Goal: Task Accomplishment & Management: Complete application form

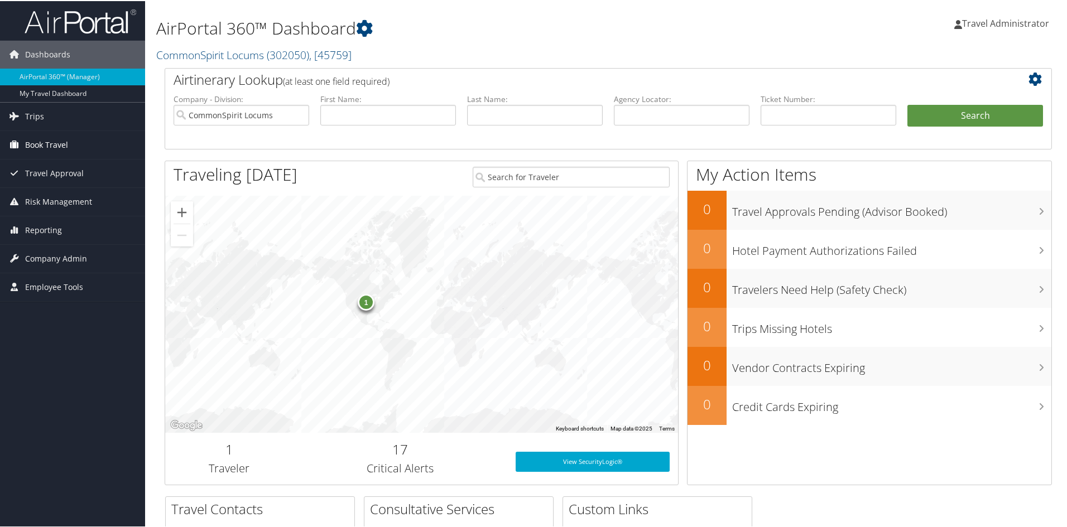
click at [55, 145] on span "Book Travel" at bounding box center [46, 144] width 43 height 28
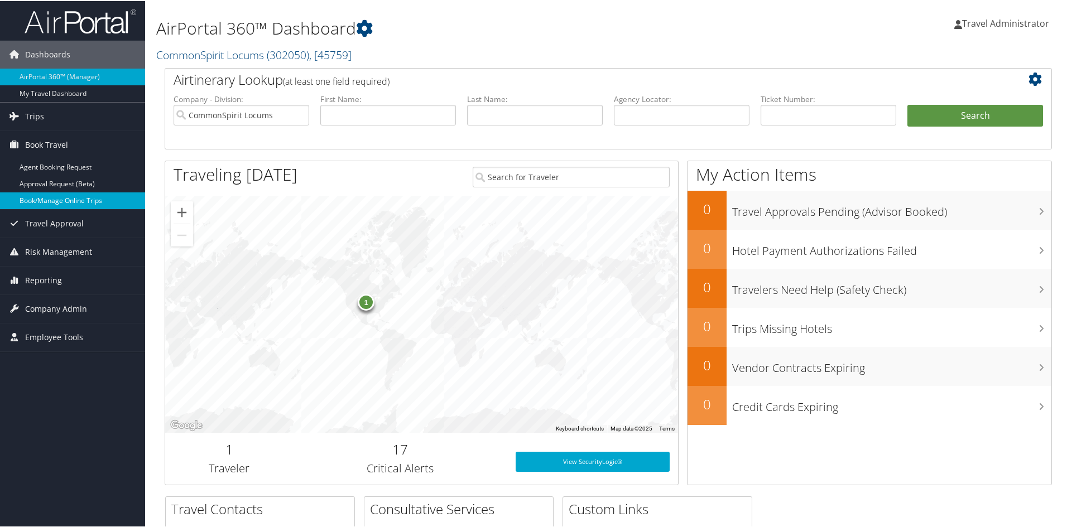
click at [46, 197] on link "Book/Manage Online Trips" at bounding box center [72, 199] width 145 height 17
click at [50, 310] on span "Company Admin" at bounding box center [56, 308] width 62 height 28
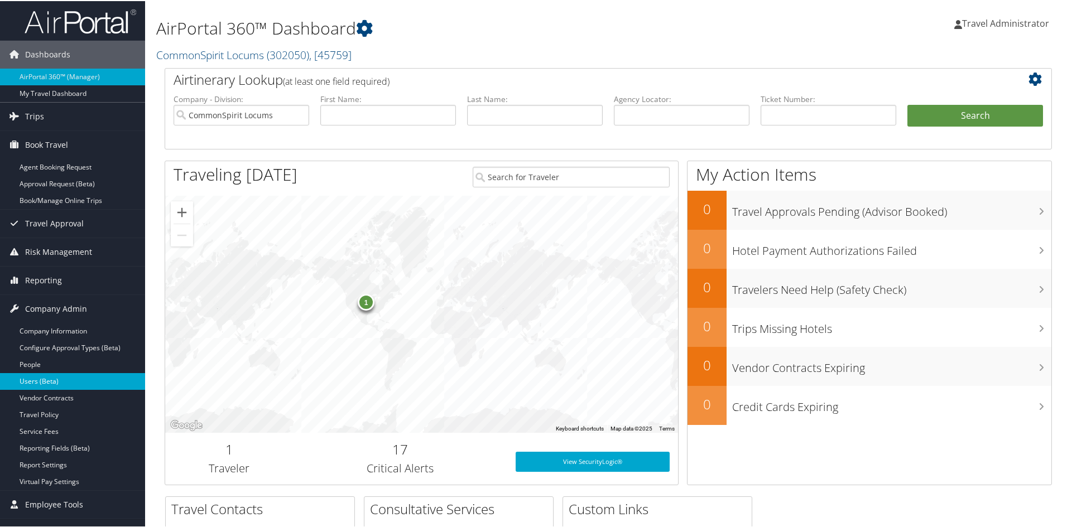
click at [54, 385] on link "Users (Beta)" at bounding box center [72, 380] width 145 height 17
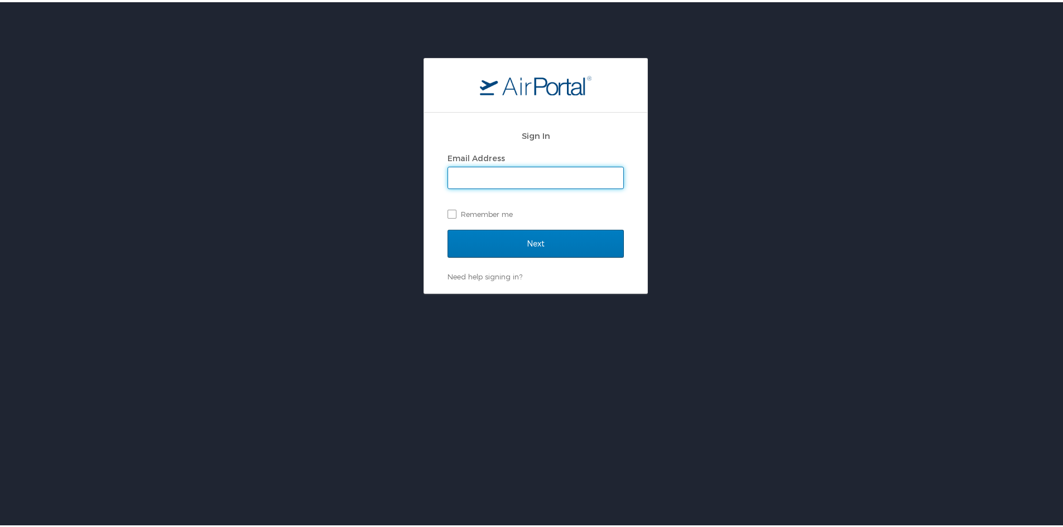
type input "[PERSON_NAME][EMAIL_ADDRESS][PERSON_NAME][DOMAIN_NAME]"
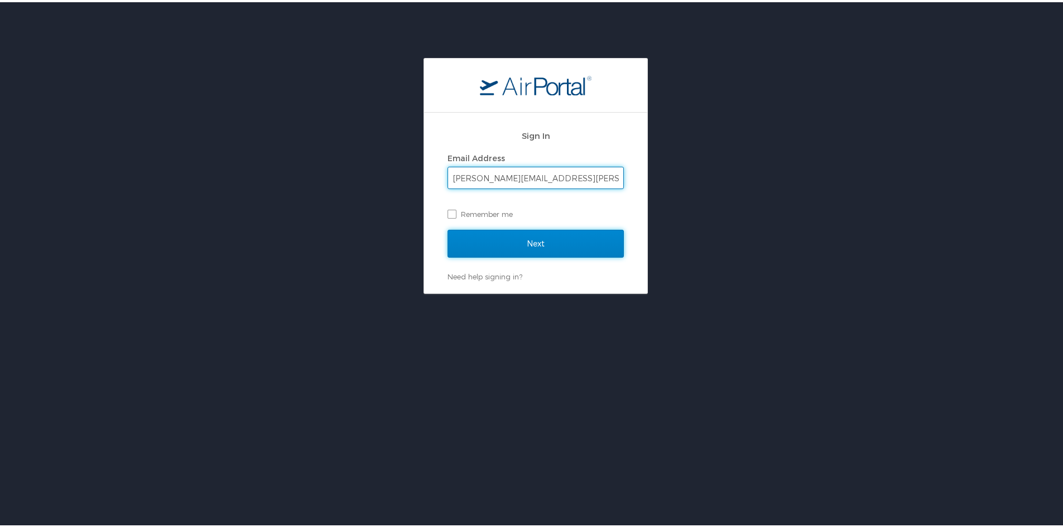
click at [539, 239] on input "Next" at bounding box center [535, 242] width 176 height 28
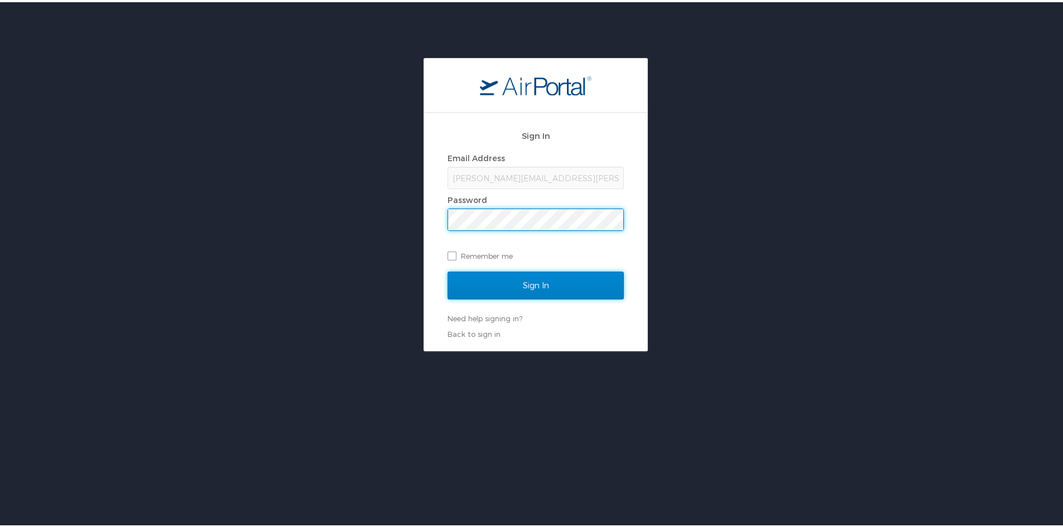
click at [533, 277] on input "Sign In" at bounding box center [535, 283] width 176 height 28
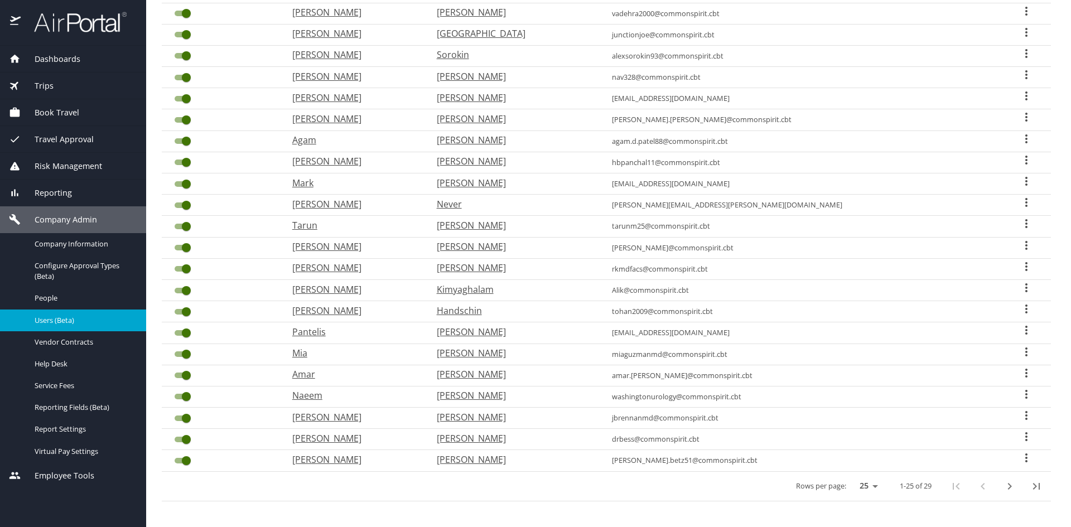
scroll to position [228, 0]
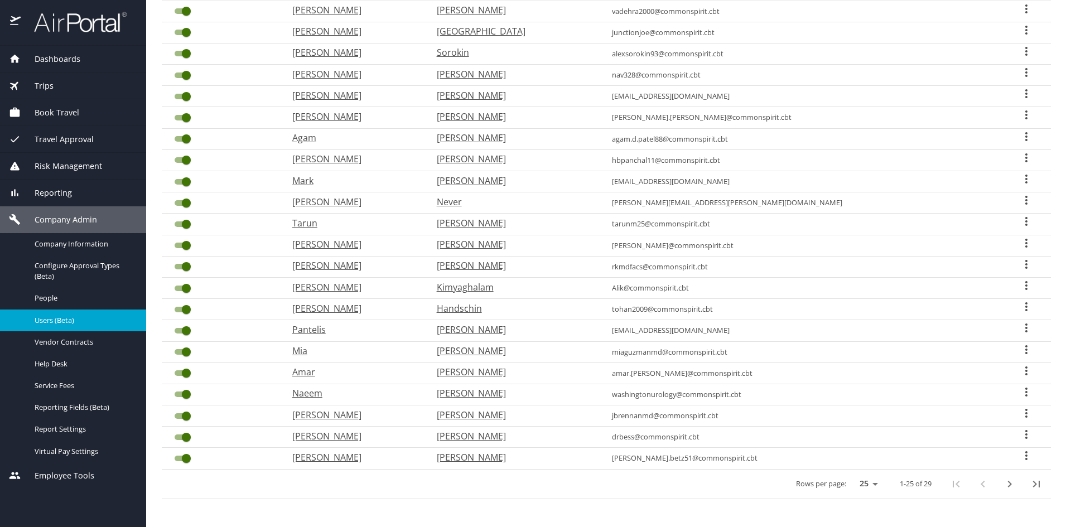
click at [865, 484] on select "25 50 100" at bounding box center [866, 484] width 31 height 17
select select "50"
click at [851, 476] on select "25 50 100" at bounding box center [866, 484] width 31 height 17
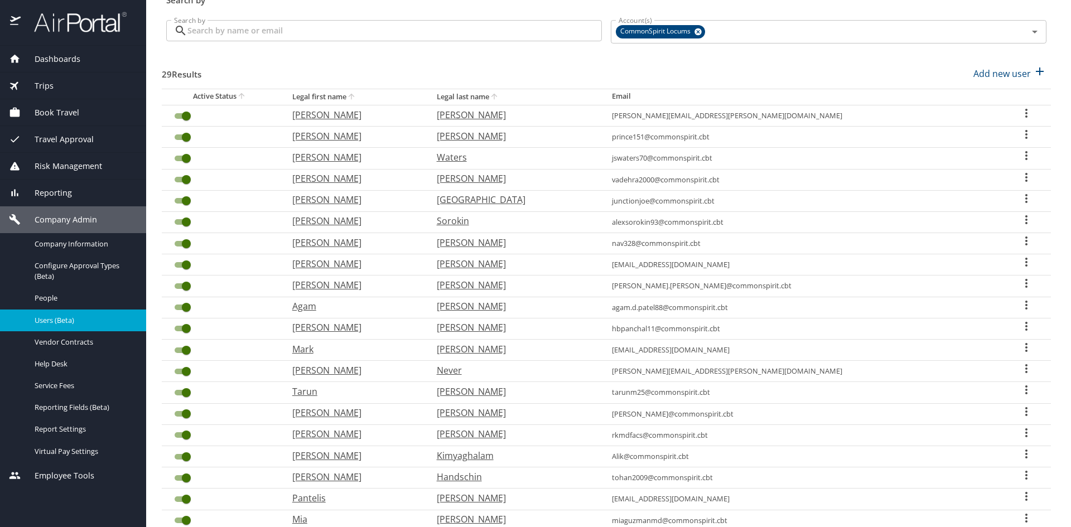
scroll to position [0, 0]
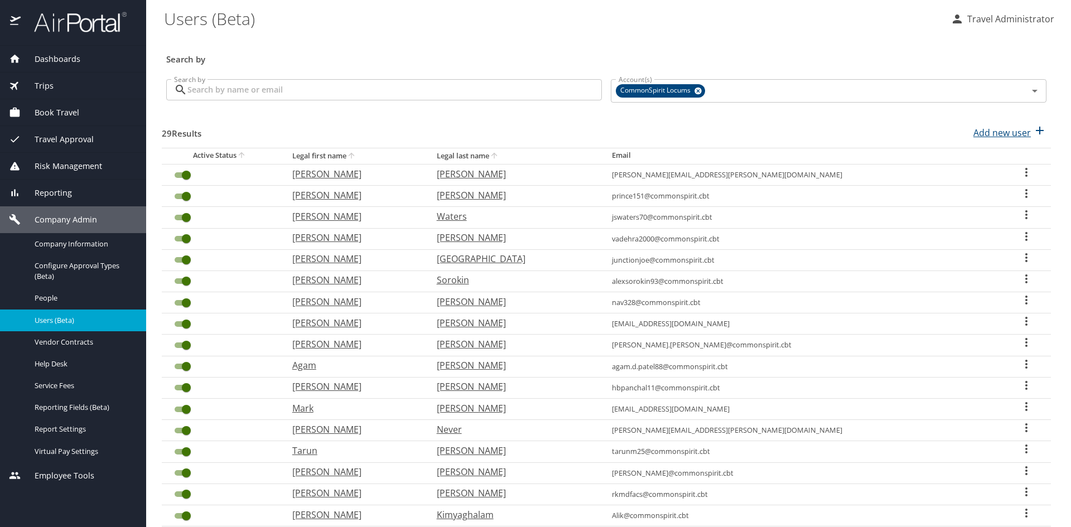
click at [1001, 133] on p "Add new user" at bounding box center [1001, 132] width 57 height 13
select select "US"
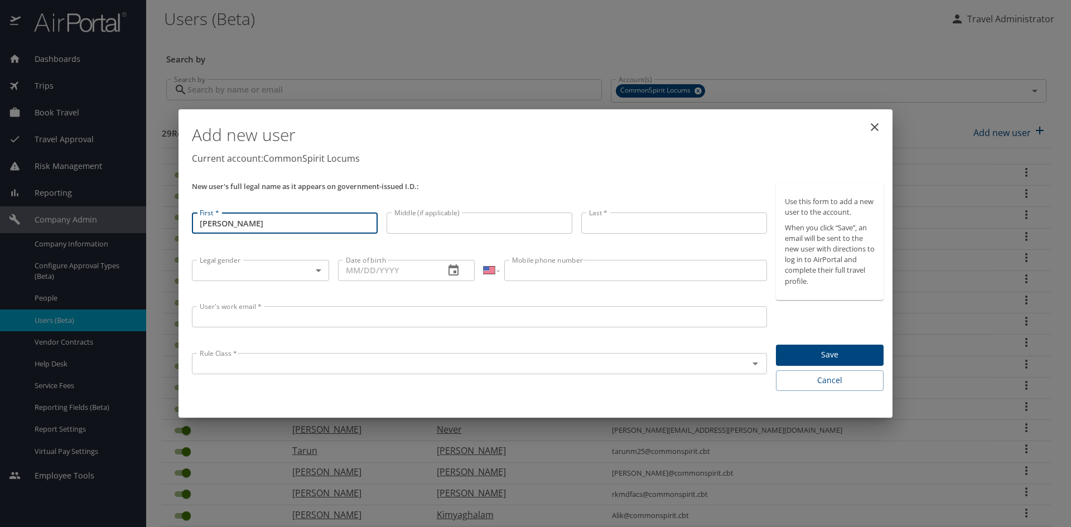
type input "Egbert"
type input "Grinage"
click at [317, 271] on body "Dashboards AirPortal 360™ Manager My Travel Dashboard Trips Airtinerary® Lookup…" at bounding box center [535, 263] width 1071 height 527
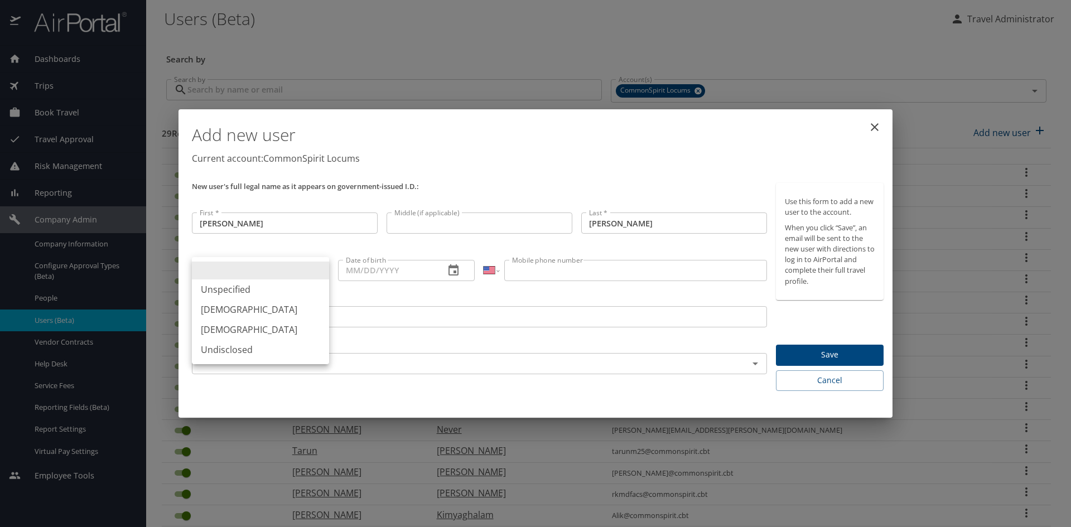
click at [286, 311] on li "Male" at bounding box center [260, 310] width 137 height 20
type input "Male"
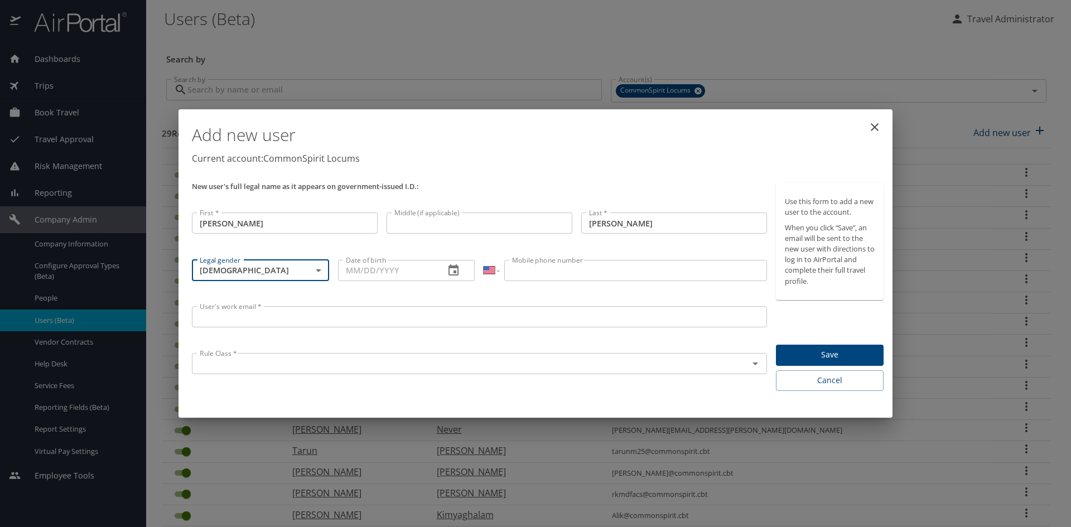
click at [404, 271] on input "Date of birth" at bounding box center [387, 270] width 98 height 21
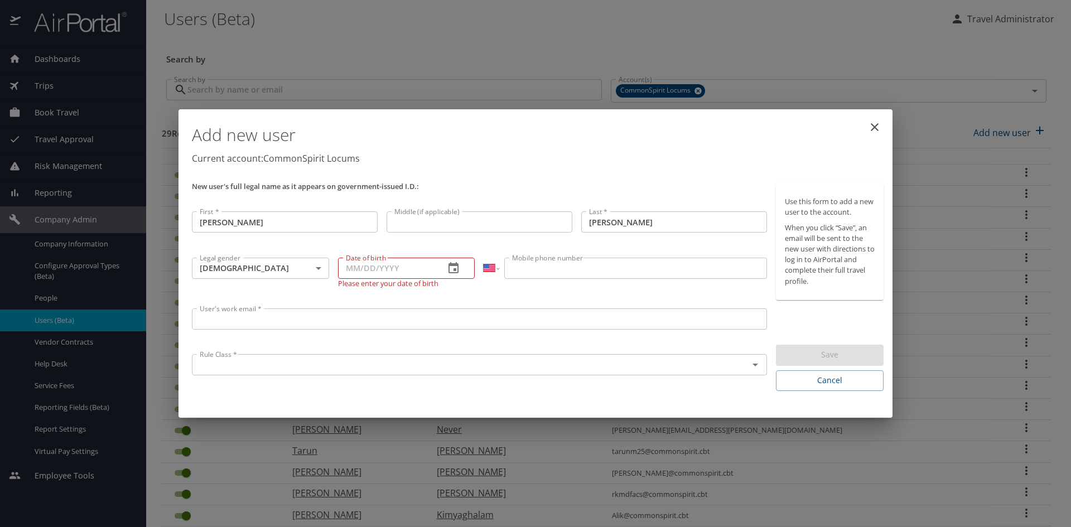
click at [346, 268] on input "Date of birth" at bounding box center [387, 268] width 98 height 21
type input "02/24/1962"
click at [548, 264] on input "Mobile phone number" at bounding box center [635, 268] width 262 height 21
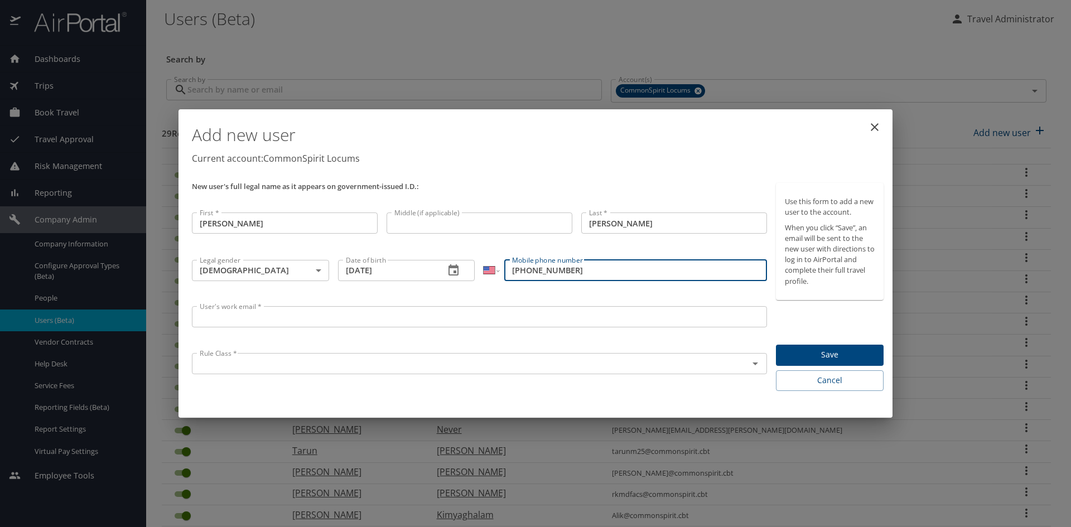
type input "(207) 904-7596"
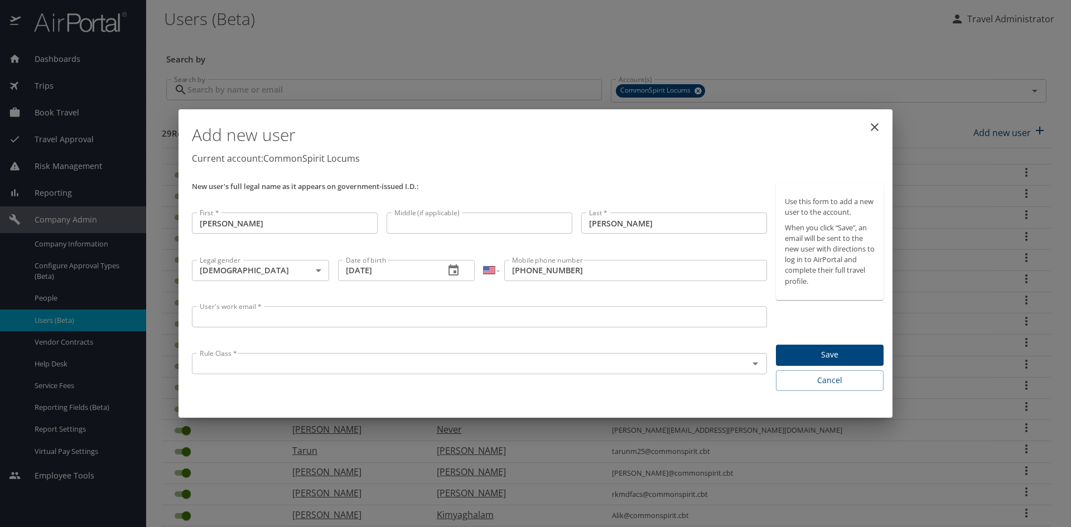
click at [242, 318] on input "User's work email *" at bounding box center [479, 316] width 575 height 21
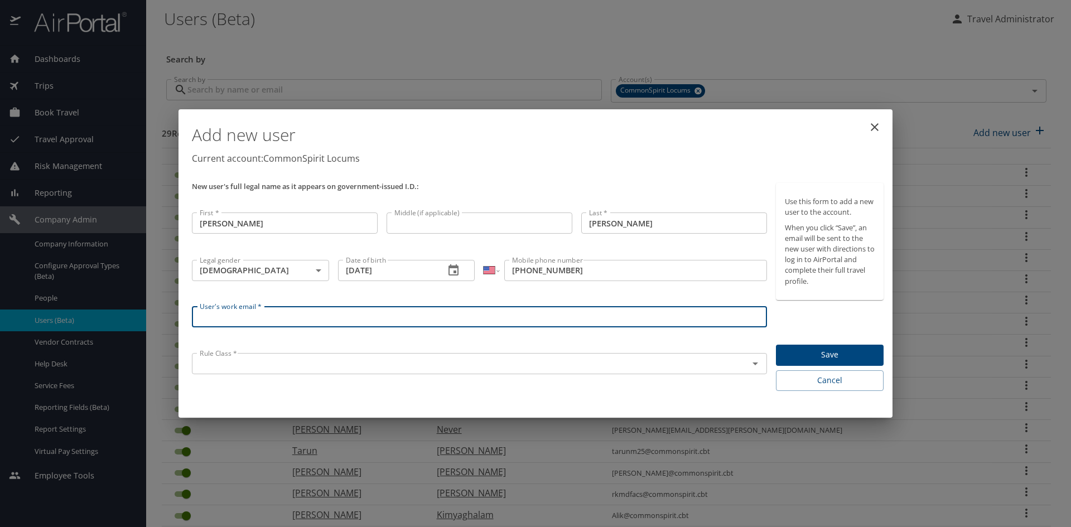
paste input "egbert.grinage@gmail.com"
type input "egbert.grinage@gmail.com"
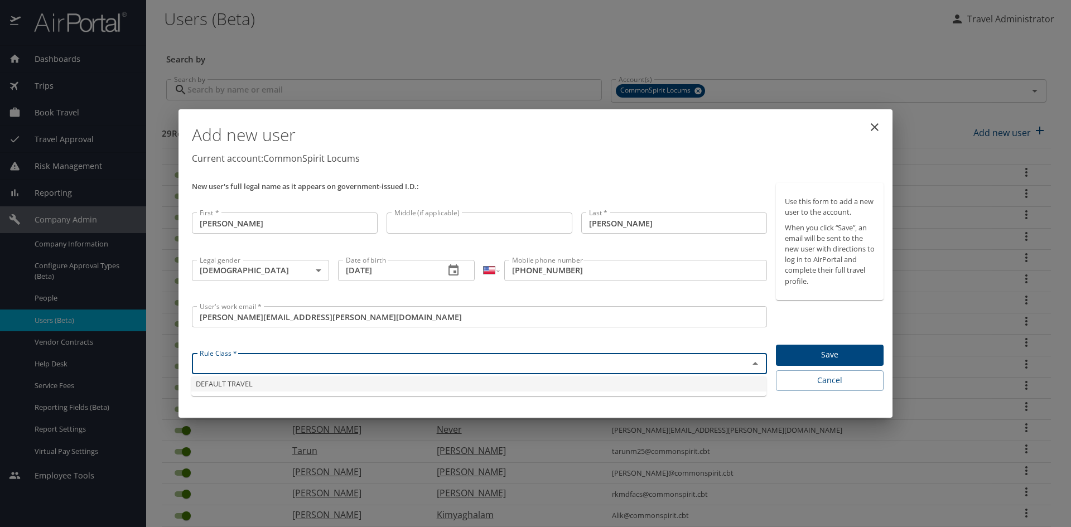
click at [269, 364] on input "text" at bounding box center [463, 363] width 536 height 15
click at [267, 386] on li "DEFAULT TRAVEL" at bounding box center [478, 384] width 575 height 15
type input "DEFAULT TRAVEL"
click at [848, 354] on span "Save" at bounding box center [830, 355] width 90 height 14
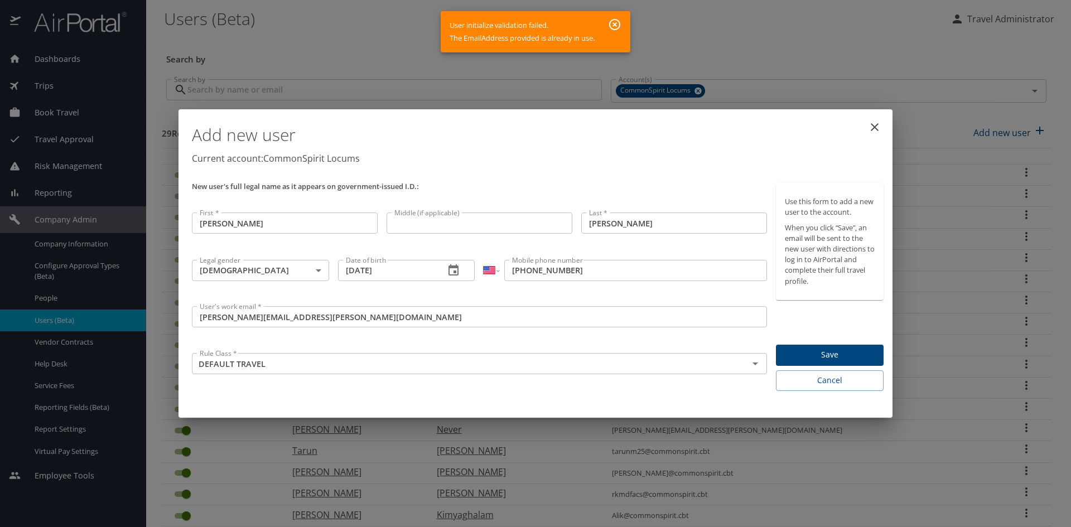
click at [332, 321] on input "egbert.grinage@gmail.com" at bounding box center [479, 316] width 575 height 21
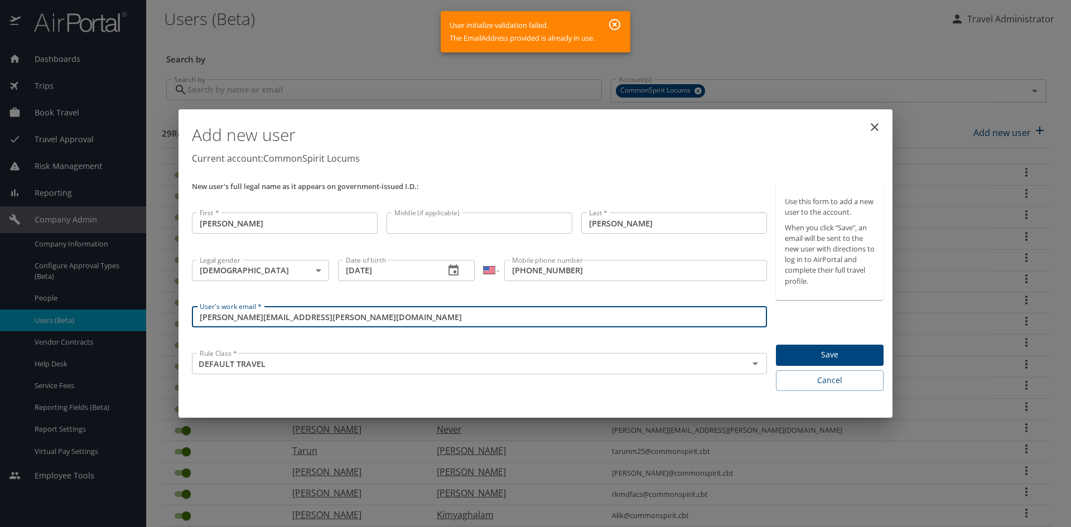
click at [332, 321] on input "egbert.grinage@gmail.com" at bounding box center [479, 316] width 575 height 21
paste input "yahoo"
type input "egbert.grinage@yahoo.com"
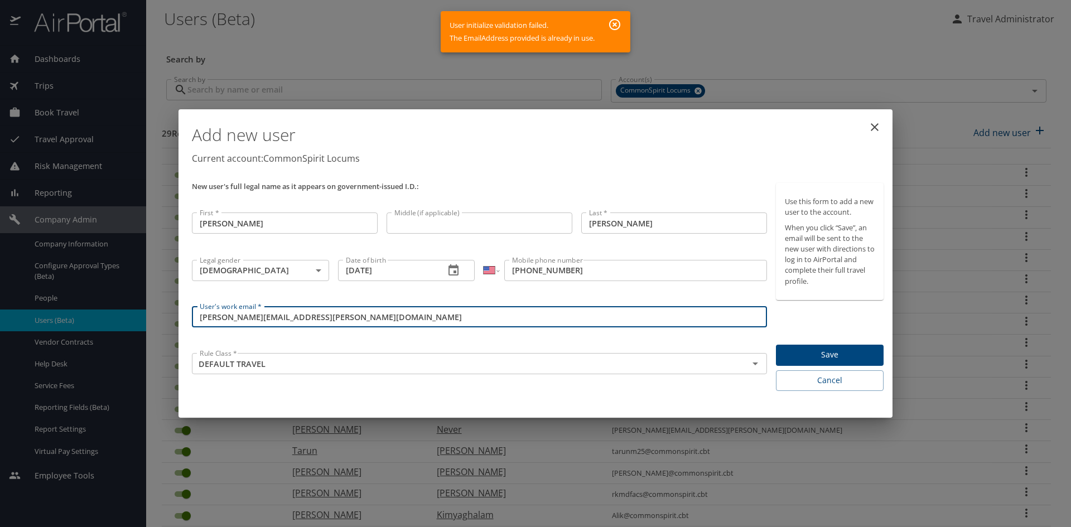
click at [799, 356] on span "Save" at bounding box center [830, 355] width 90 height 14
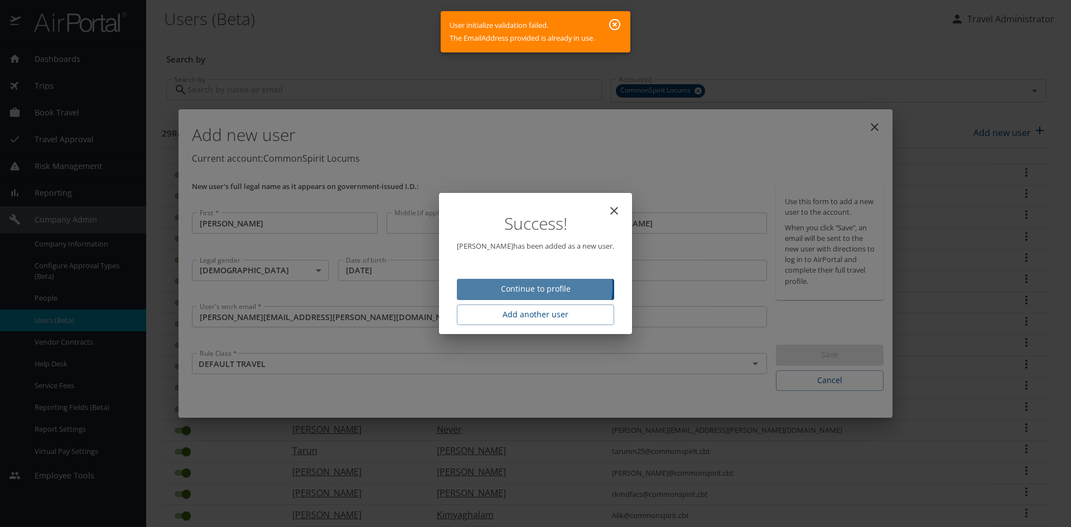
click at [514, 287] on span "Continue to profile" at bounding box center [535, 289] width 139 height 14
select select "US"
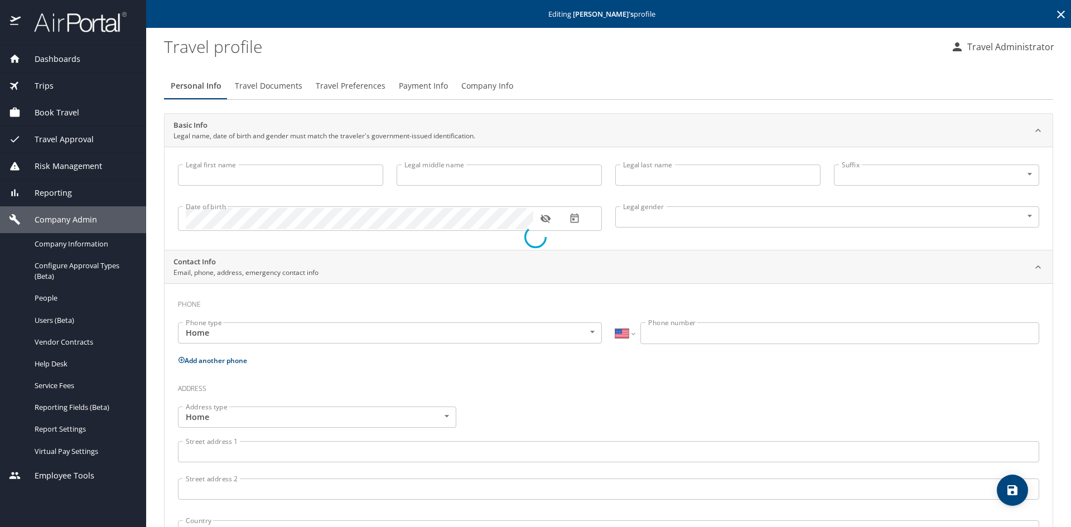
type input "Egbert"
type input "Grinage"
type input "Male"
select select "US"
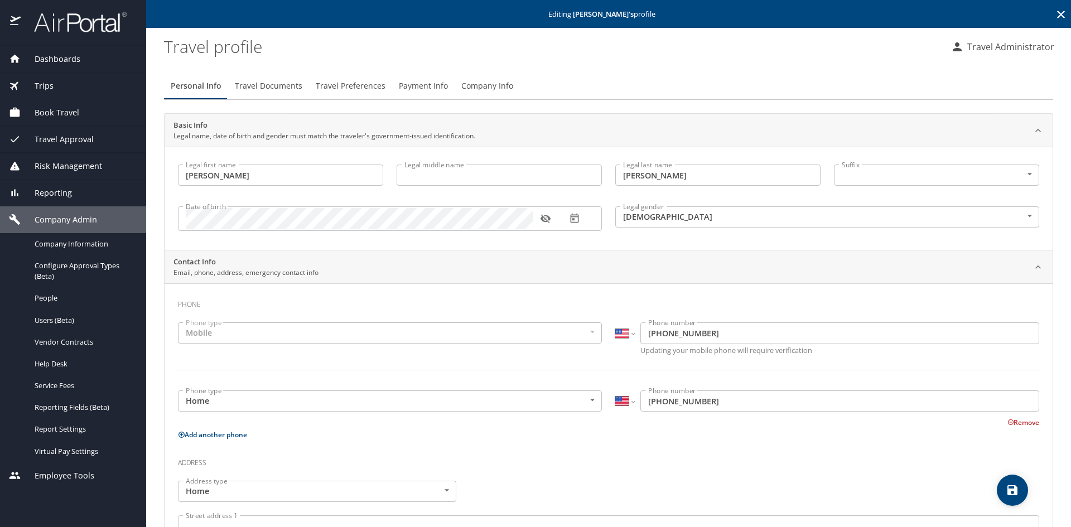
click at [1012, 495] on icon "save" at bounding box center [1012, 490] width 10 height 10
select select "US"
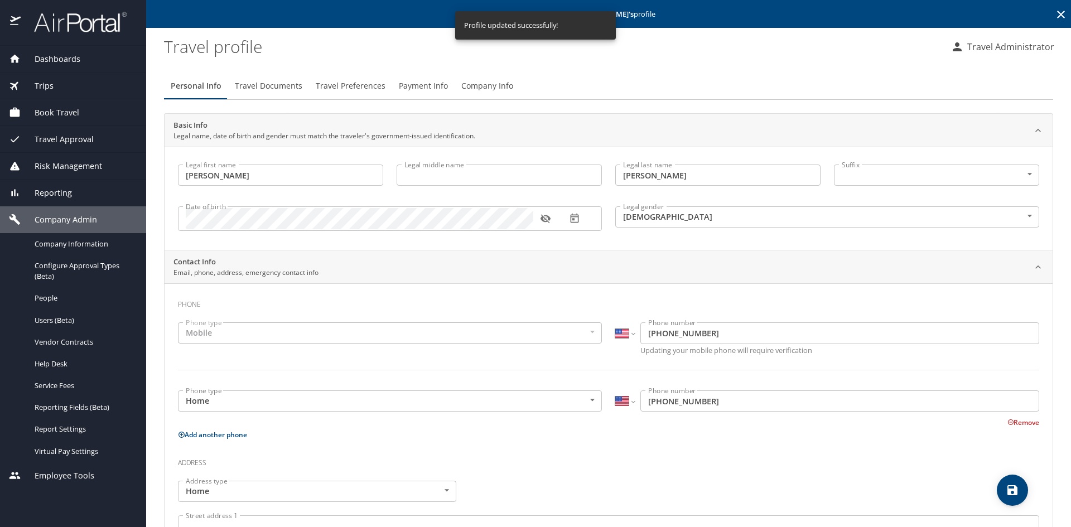
click at [1054, 12] on icon at bounding box center [1060, 14] width 13 height 13
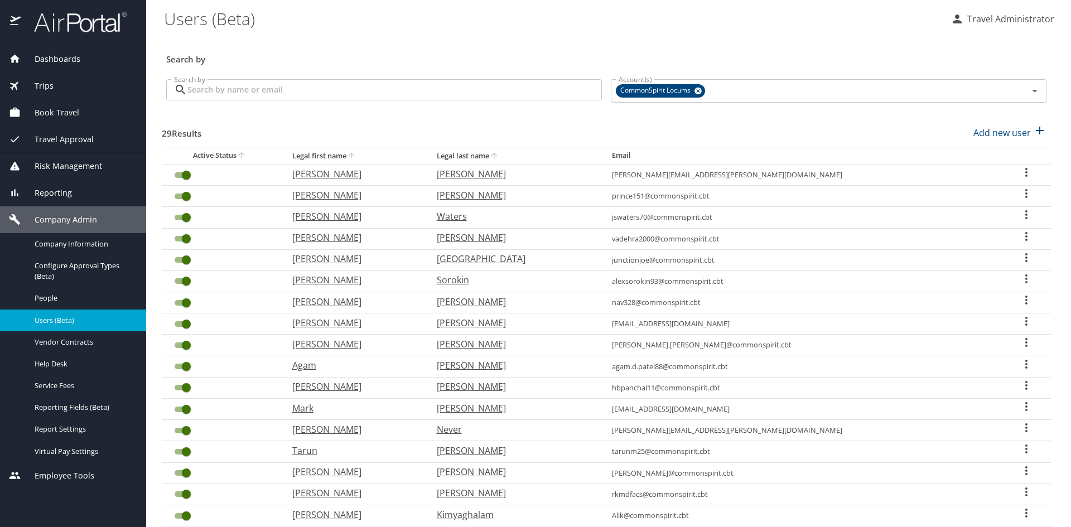
click at [56, 60] on span "Dashboards" at bounding box center [51, 59] width 60 height 12
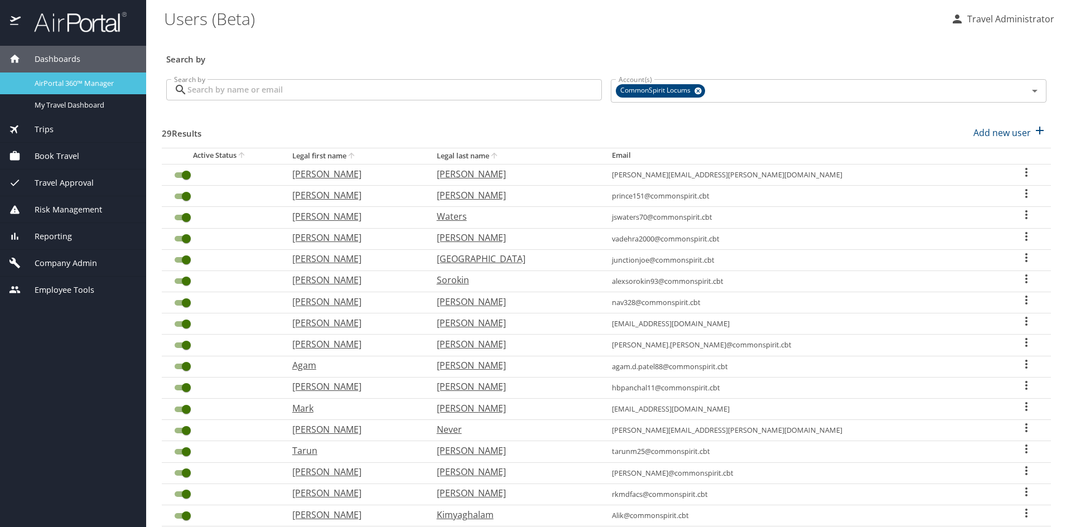
click at [75, 85] on span "AirPortal 360™ Manager" at bounding box center [84, 83] width 98 height 11
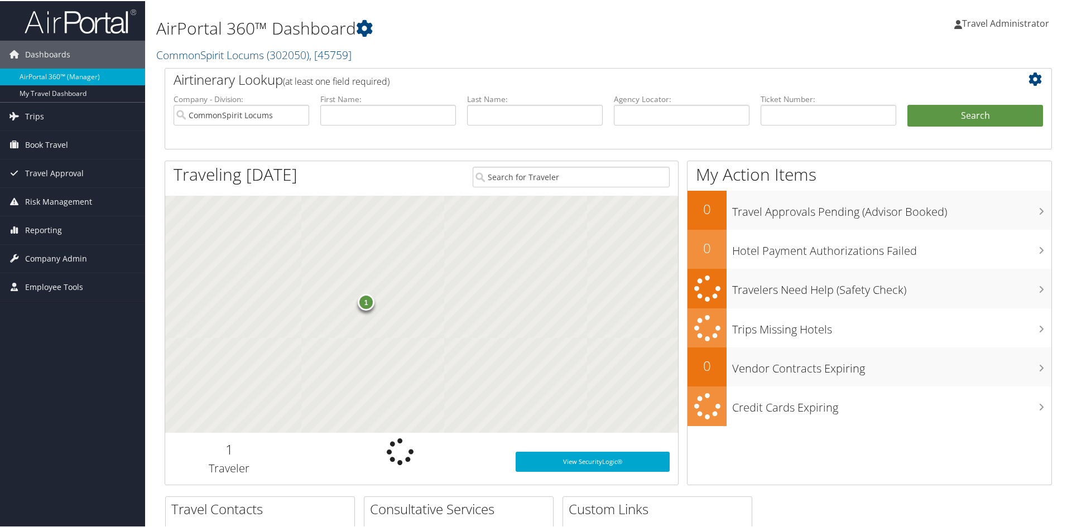
click at [967, 22] on span "Travel Administrator" at bounding box center [1005, 22] width 87 height 12
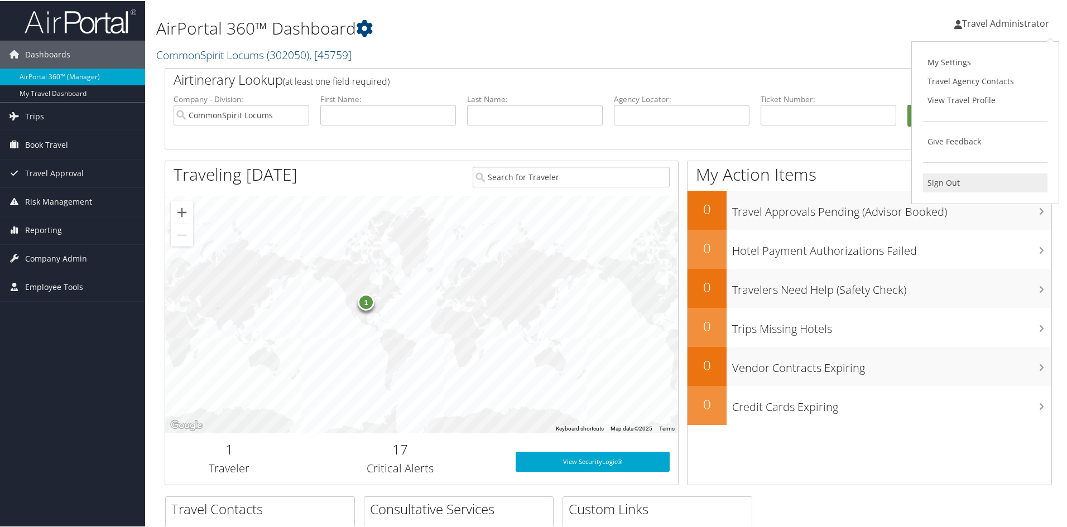
click at [949, 176] on link "Sign Out" at bounding box center [985, 181] width 124 height 19
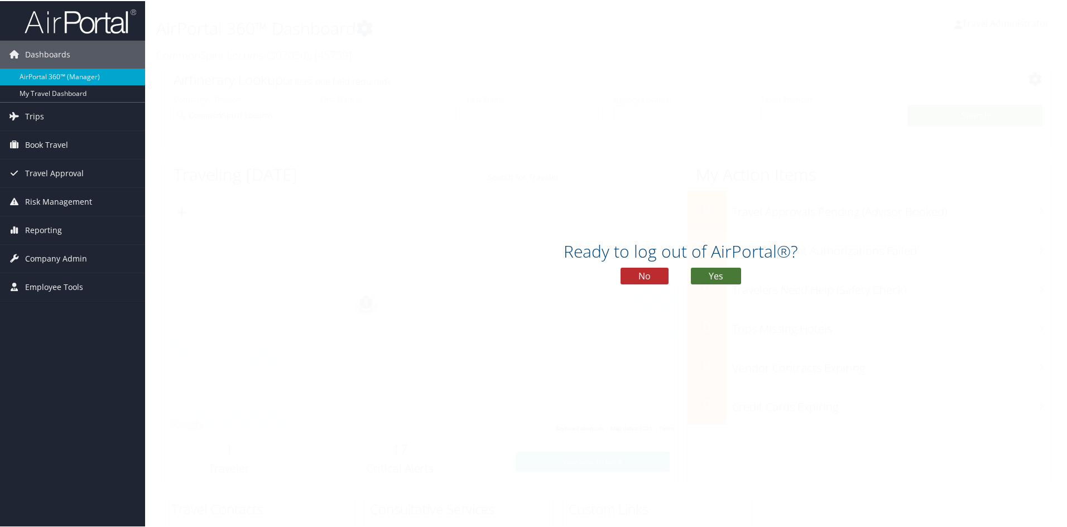
click at [718, 277] on button "Yes" at bounding box center [716, 275] width 50 height 17
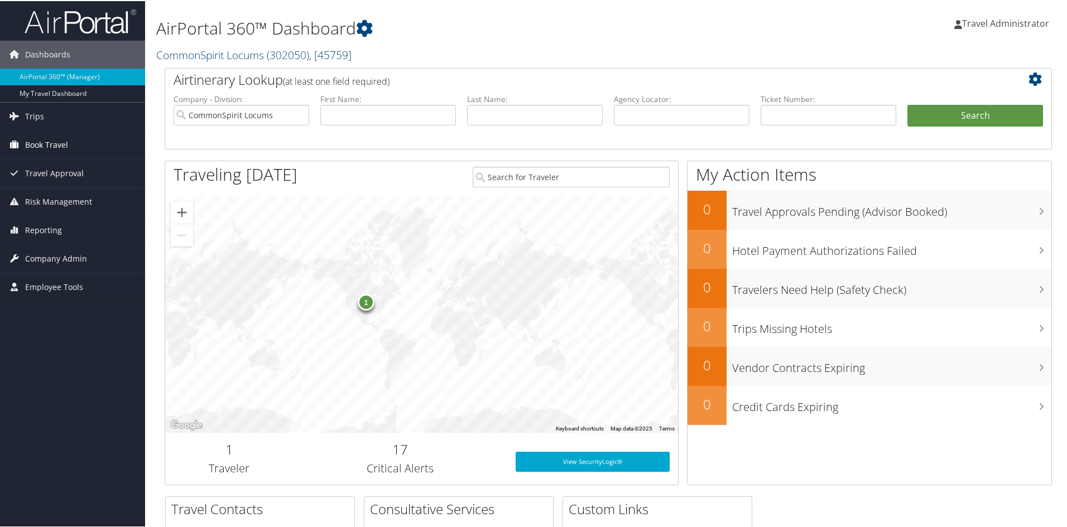
click at [47, 141] on span "Book Travel" at bounding box center [46, 144] width 43 height 28
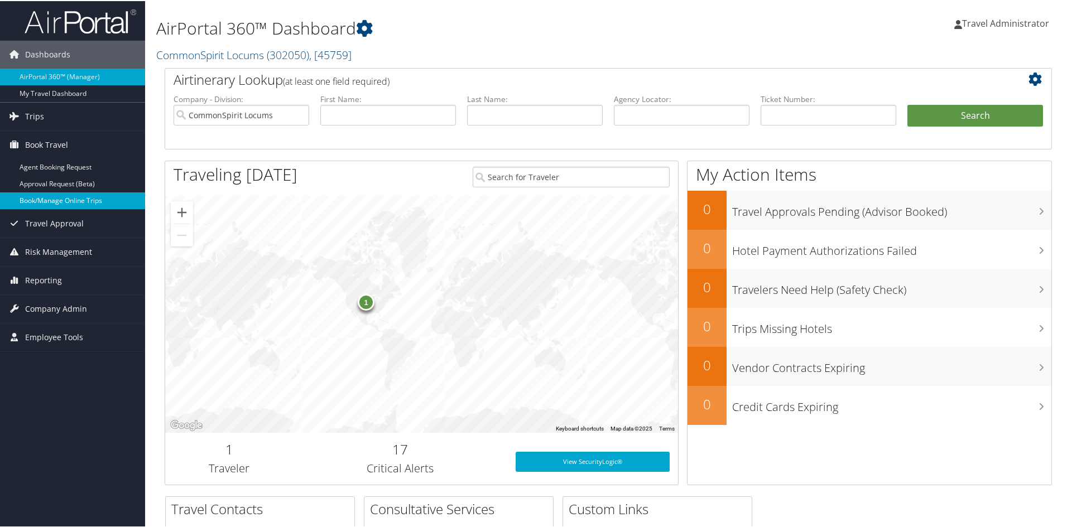
click at [41, 200] on link "Book/Manage Online Trips" at bounding box center [72, 199] width 145 height 17
